Goal: Task Accomplishment & Management: Manage account settings

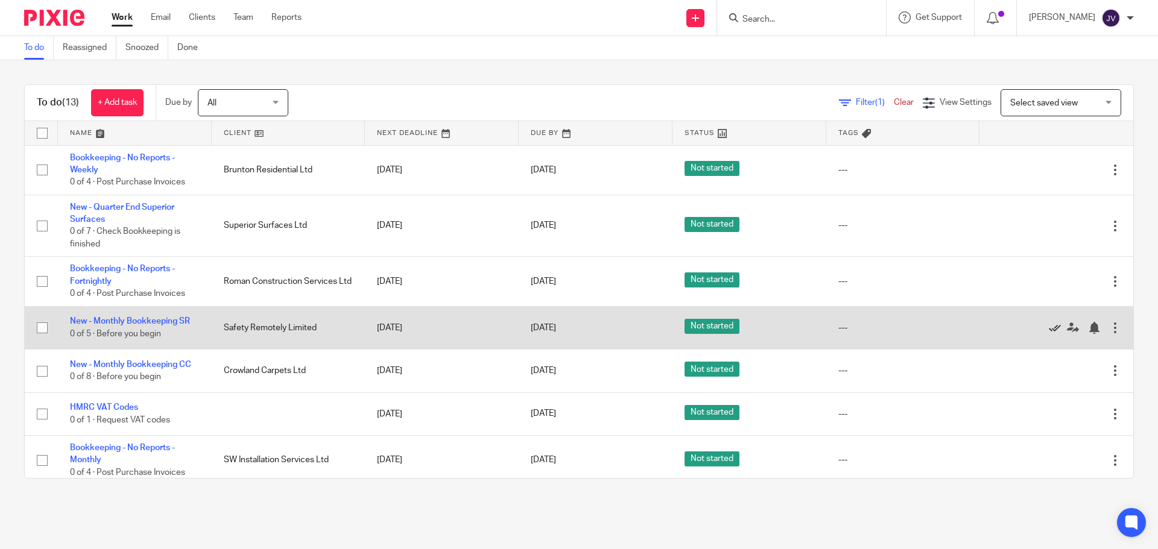
click at [1049, 323] on icon at bounding box center [1055, 328] width 12 height 12
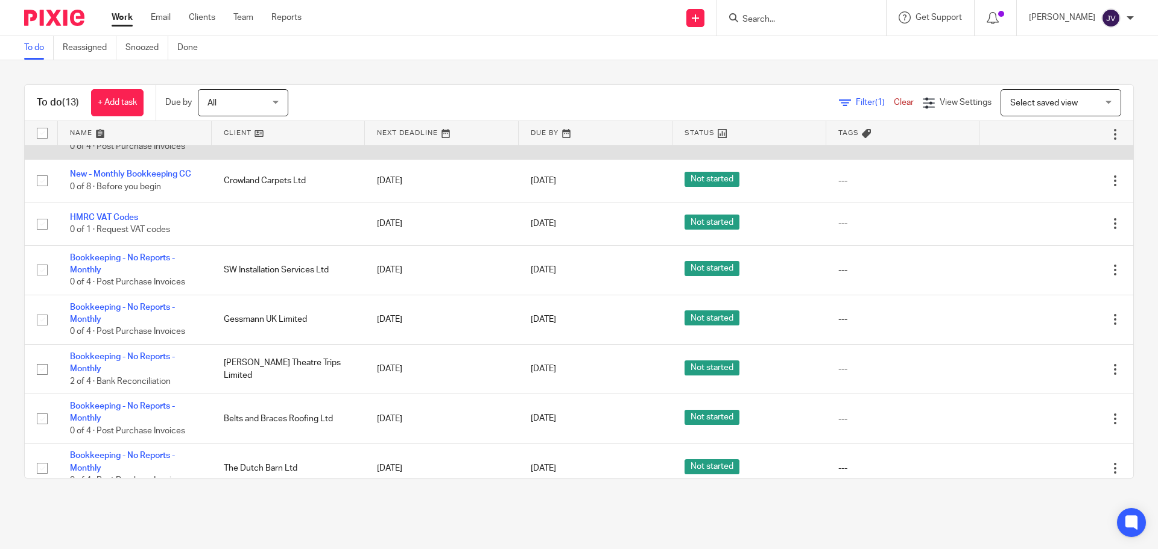
scroll to position [162, 0]
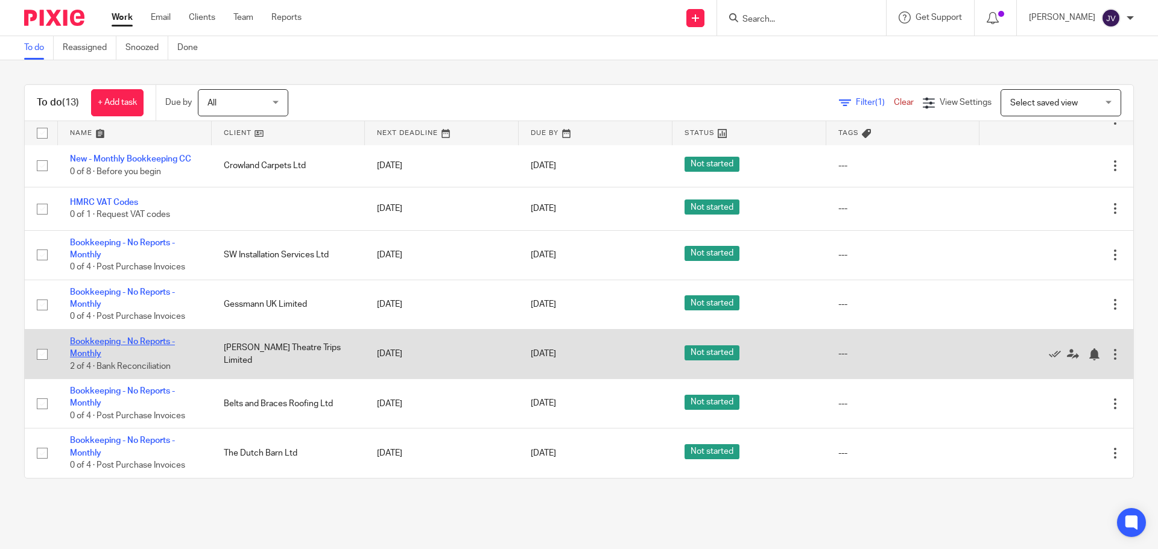
click at [141, 342] on link "Bookkeeping - No Reports - Monthly" at bounding box center [122, 348] width 105 height 21
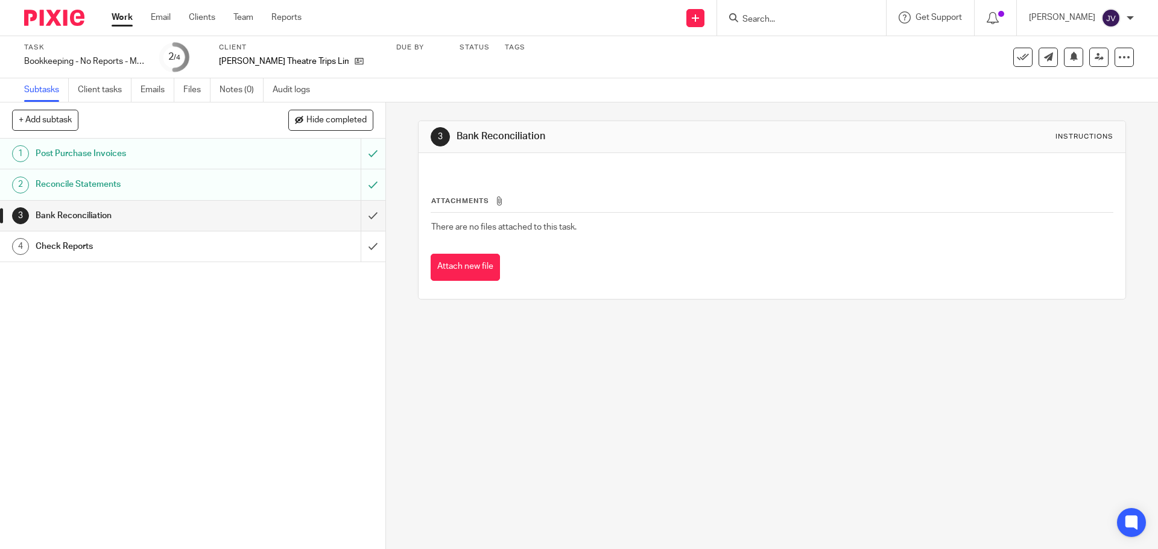
click at [259, 153] on div "Post Purchase Invoices" at bounding box center [192, 154] width 313 height 18
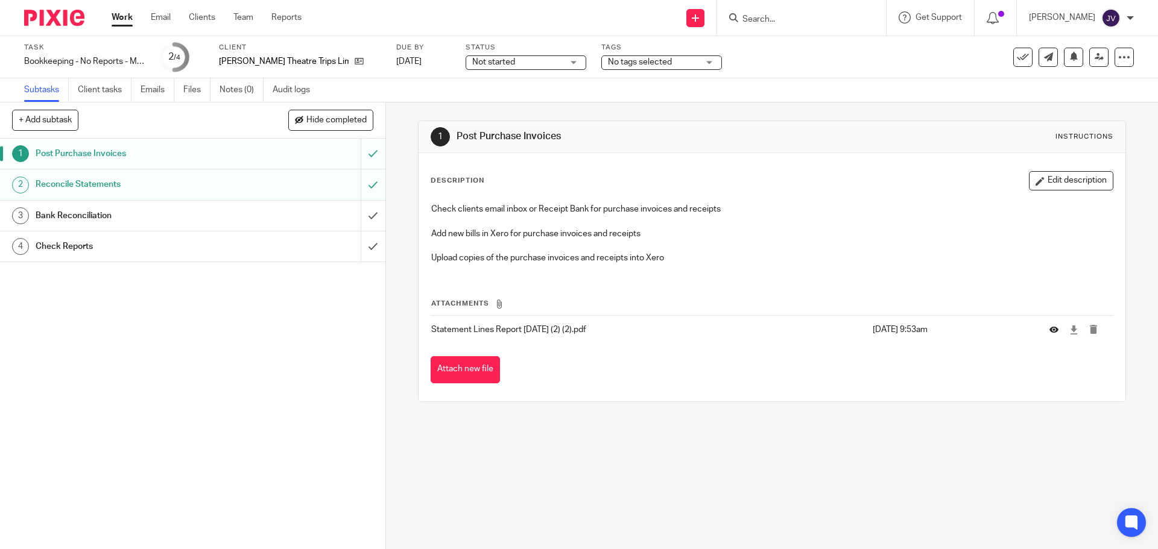
click at [1049, 327] on button at bounding box center [1058, 330] width 18 height 9
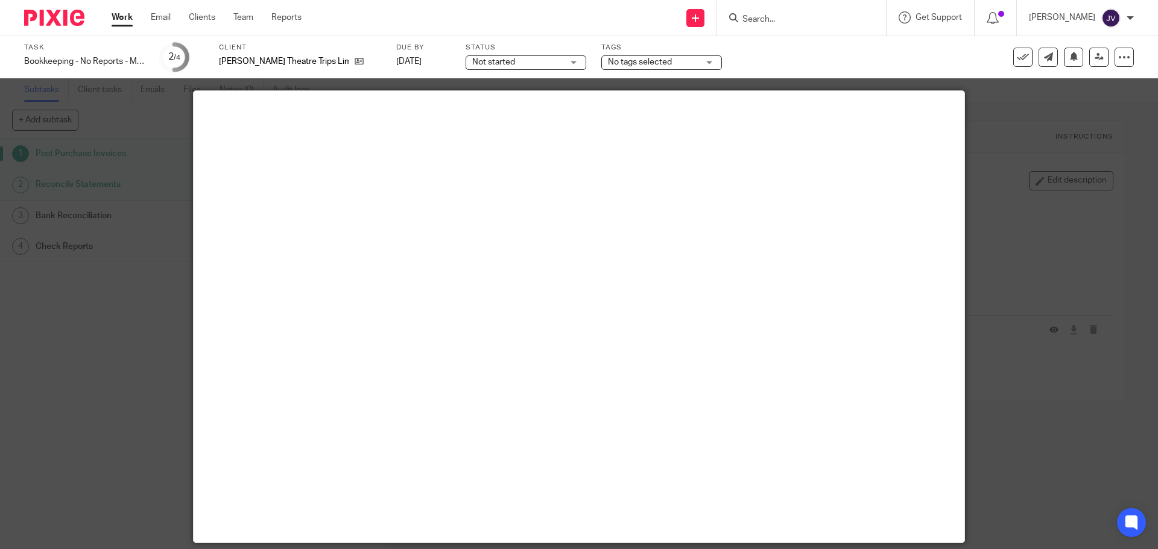
click at [148, 302] on div at bounding box center [579, 274] width 1158 height 549
click at [1032, 162] on div at bounding box center [579, 274] width 1158 height 549
click at [1056, 187] on div at bounding box center [579, 274] width 1158 height 549
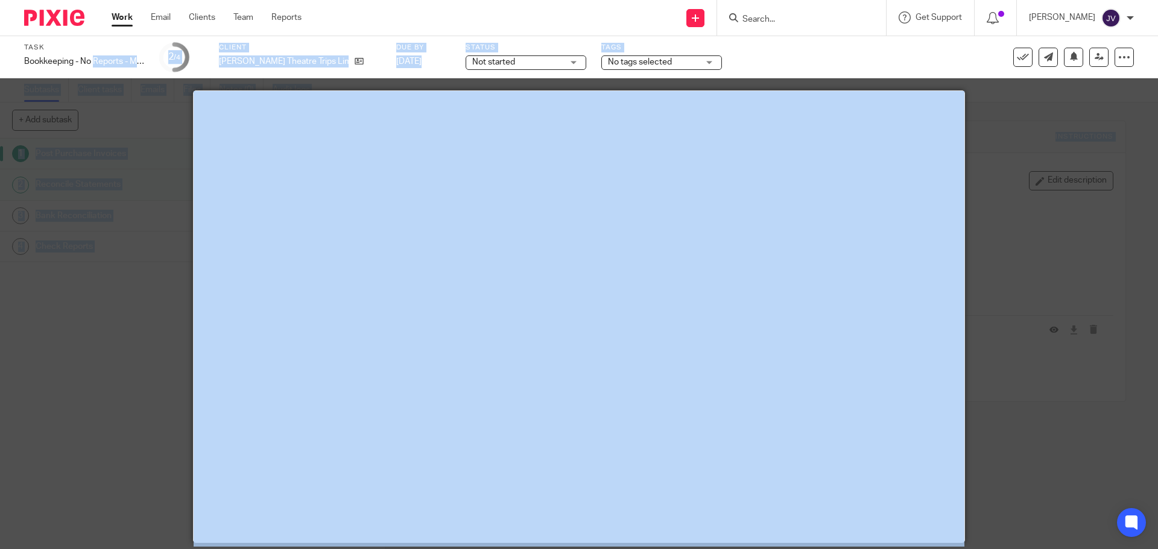
drag, startPoint x: 12, startPoint y: 78, endPoint x: 36, endPoint y: 101, distance: 32.8
click at [32, 95] on main "Task Bookkeeping - No Reports - Monthly Save Bookkeeping - No Reports - Monthly…" at bounding box center [579, 274] width 1158 height 549
click at [116, 163] on div at bounding box center [579, 274] width 1158 height 549
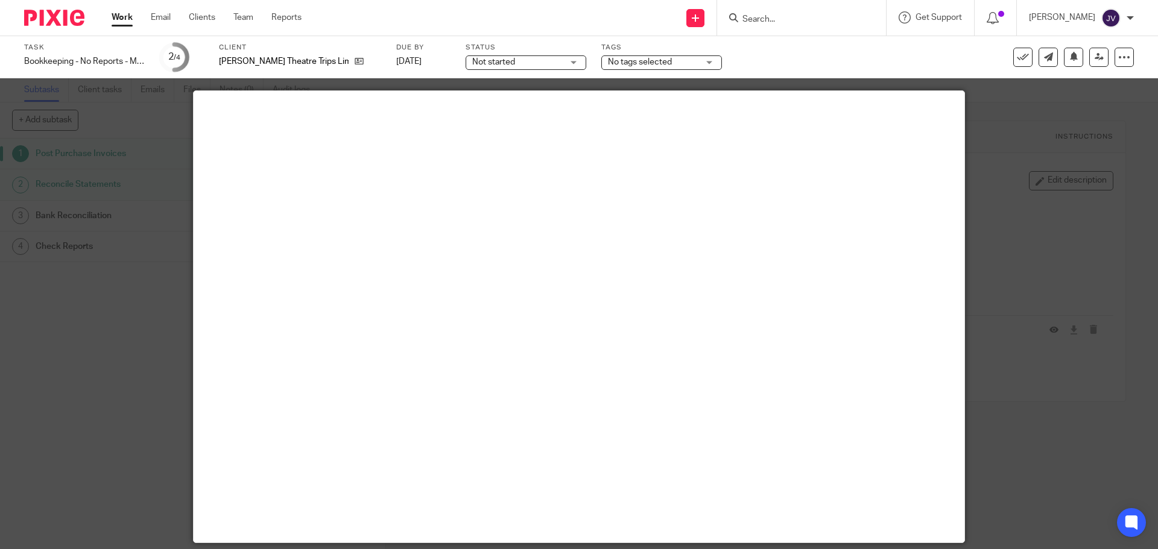
click at [151, 363] on div at bounding box center [579, 274] width 1158 height 549
click at [153, 363] on div at bounding box center [579, 274] width 1158 height 549
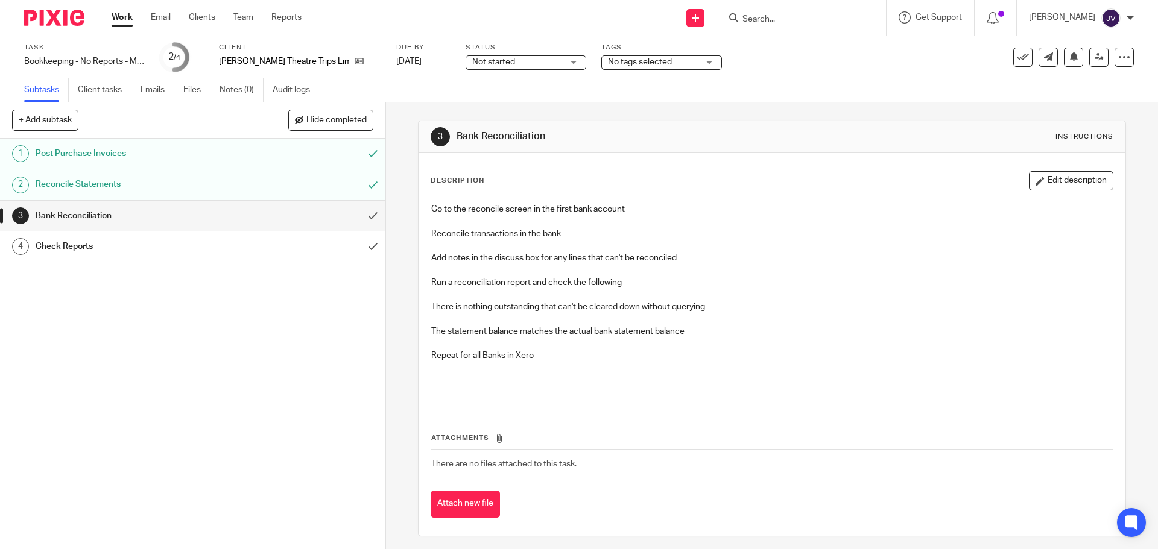
click at [327, 54] on div "Client [PERSON_NAME] Theatre Trips Limited" at bounding box center [300, 57] width 162 height 29
click at [355, 65] on icon at bounding box center [359, 61] width 9 height 9
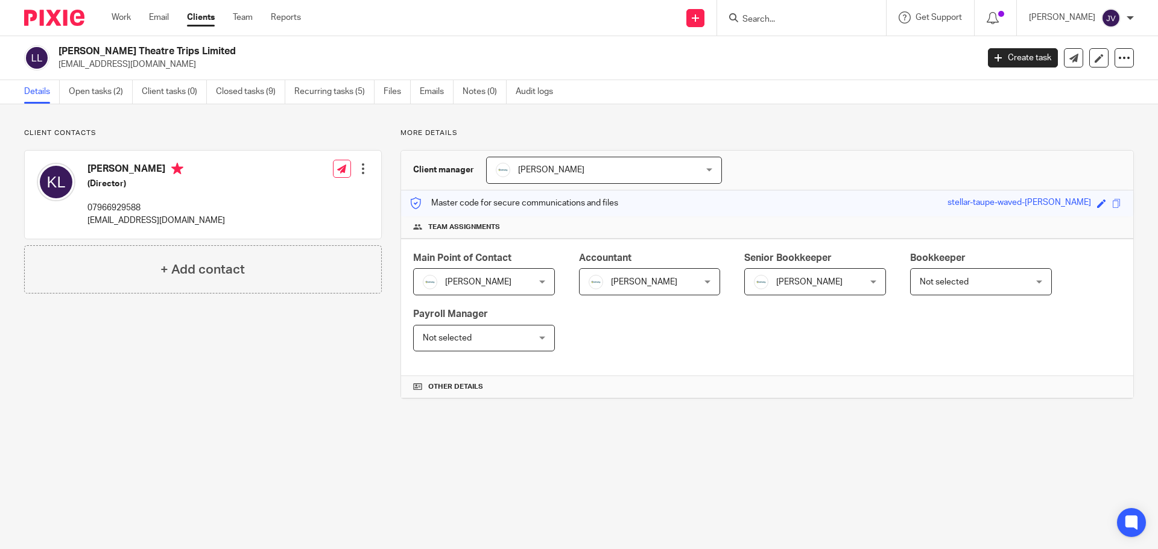
click at [73, 14] on img at bounding box center [54, 18] width 60 height 16
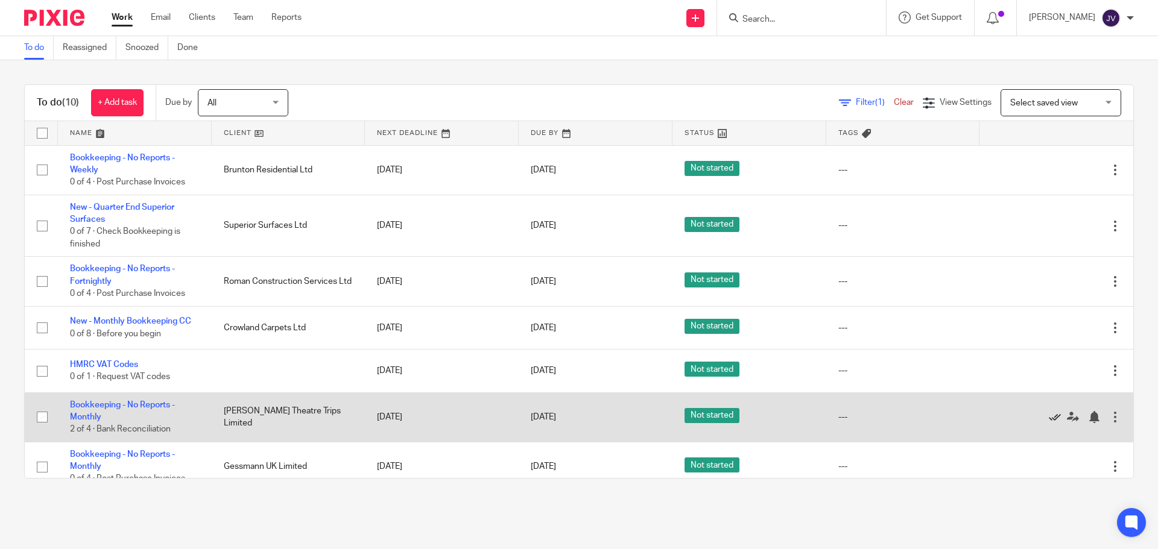
click at [1049, 413] on icon at bounding box center [1055, 417] width 12 height 12
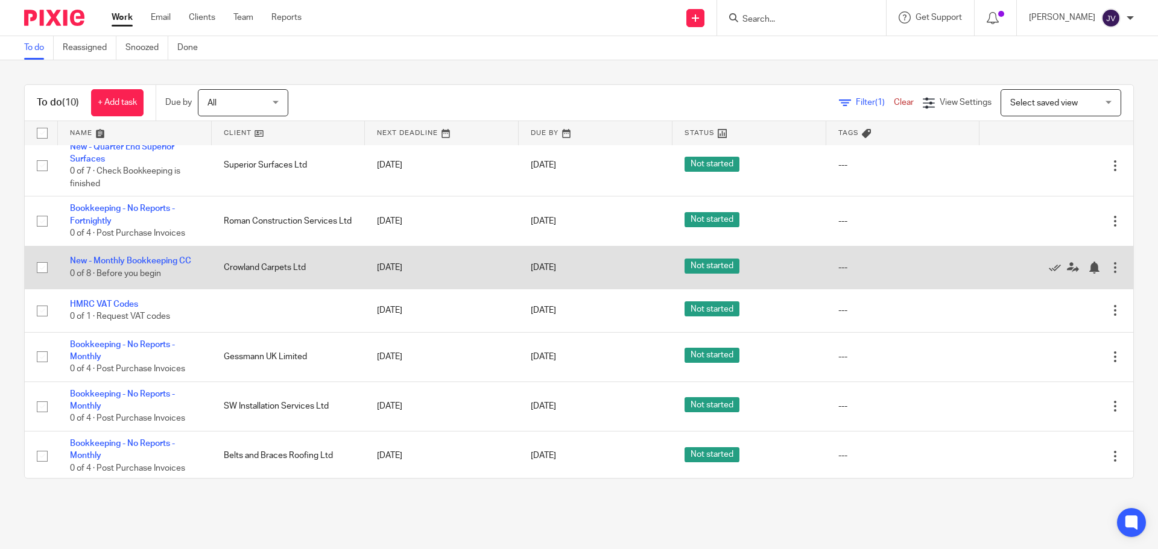
scroll to position [112, 0]
